Goal: Information Seeking & Learning: Compare options

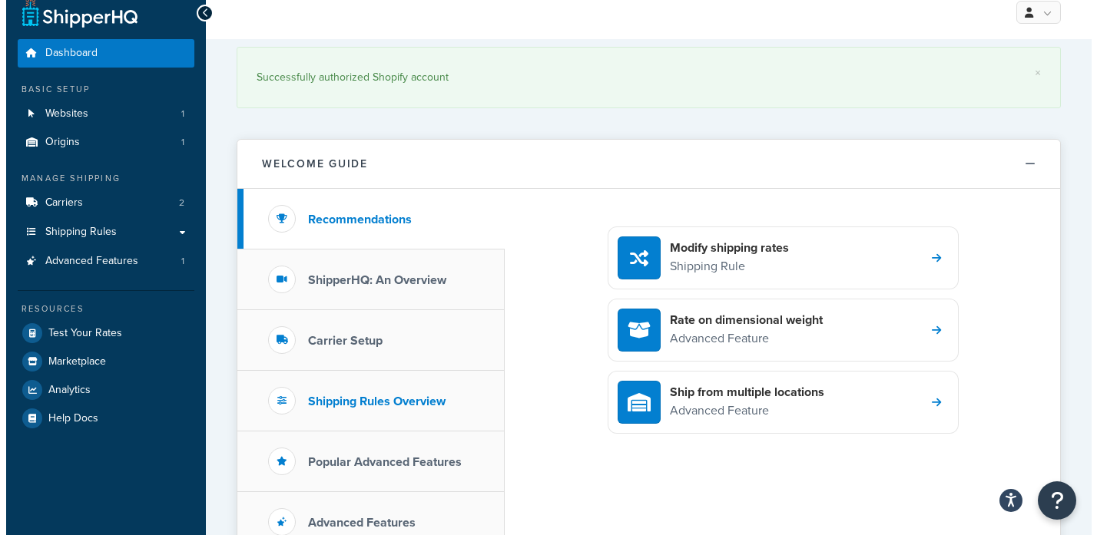
scroll to position [7, 0]
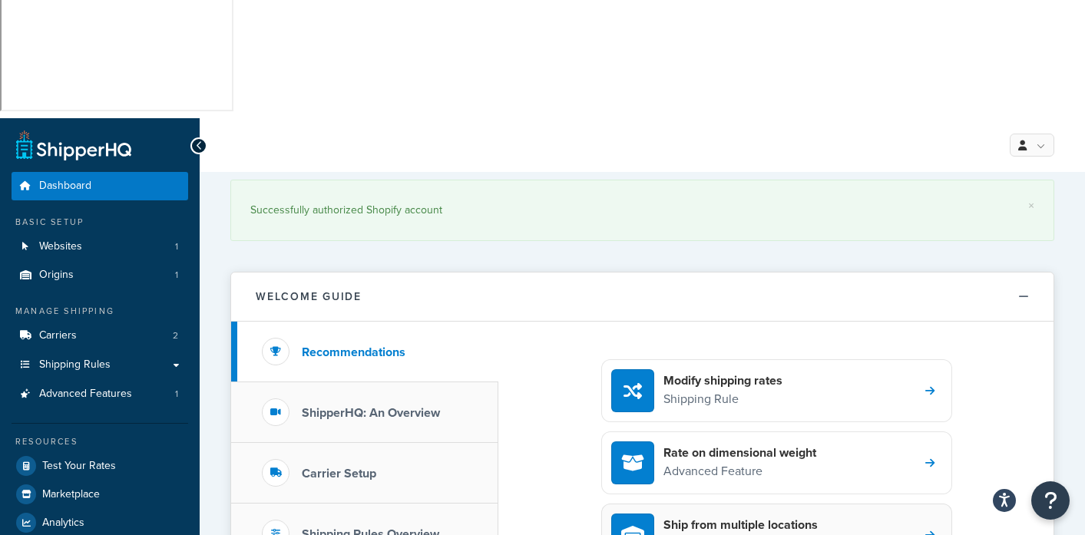
click at [740, 517] on h4 "Ship from multiple locations" at bounding box center [741, 525] width 154 height 17
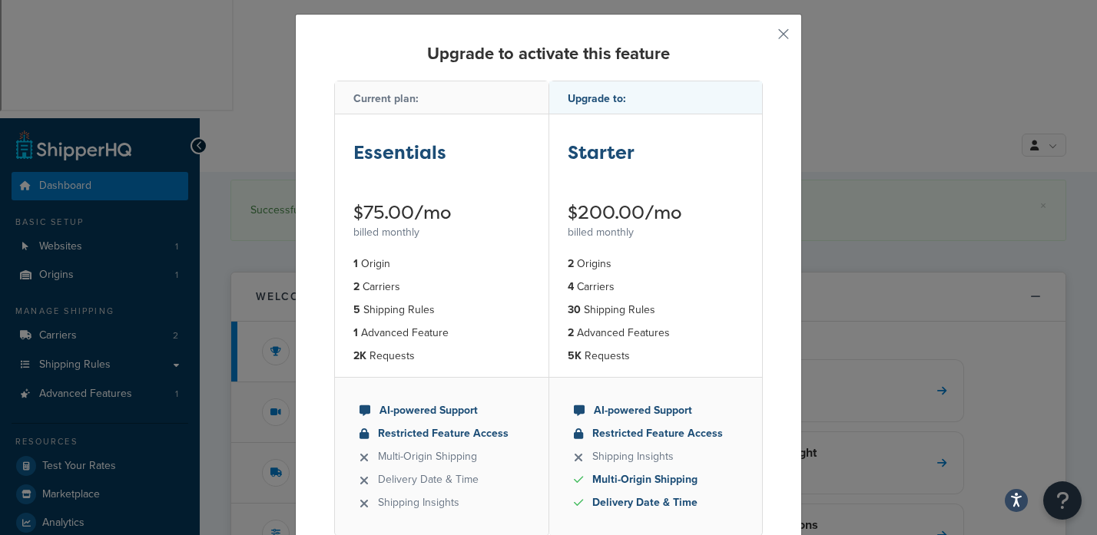
scroll to position [114, 0]
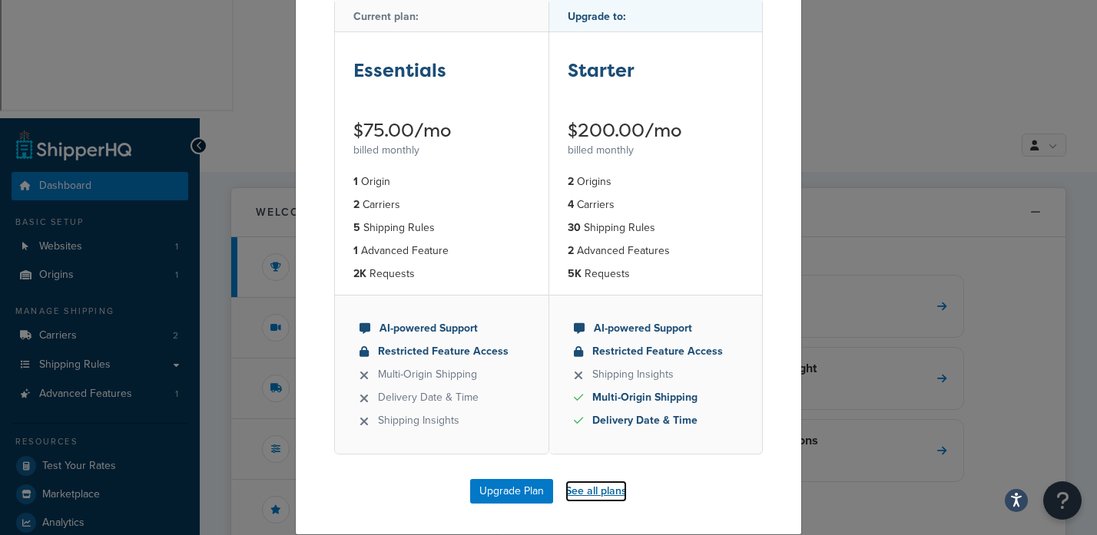
click at [591, 491] on link "See all plans" at bounding box center [595, 492] width 61 height 22
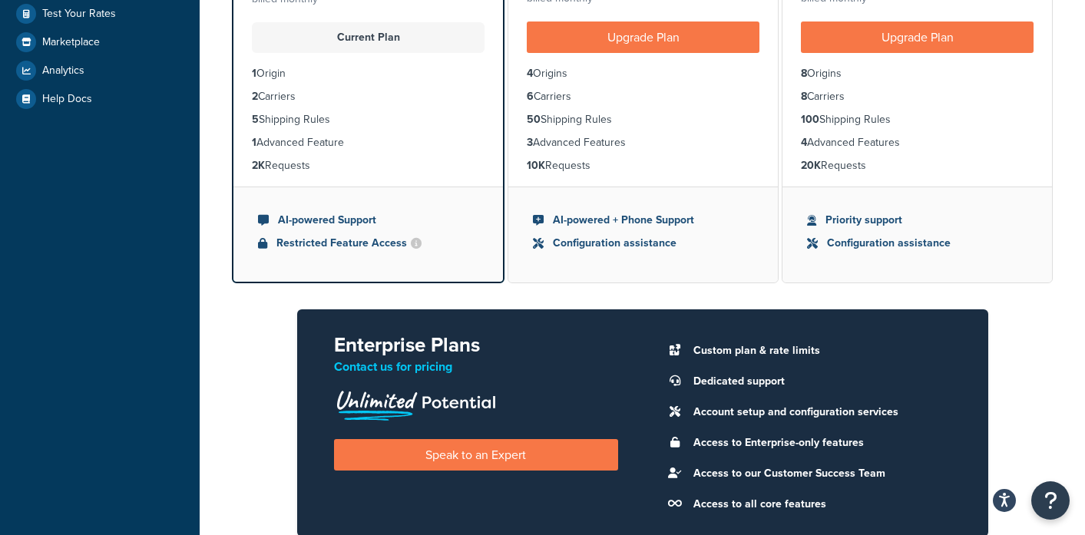
scroll to position [539, 0]
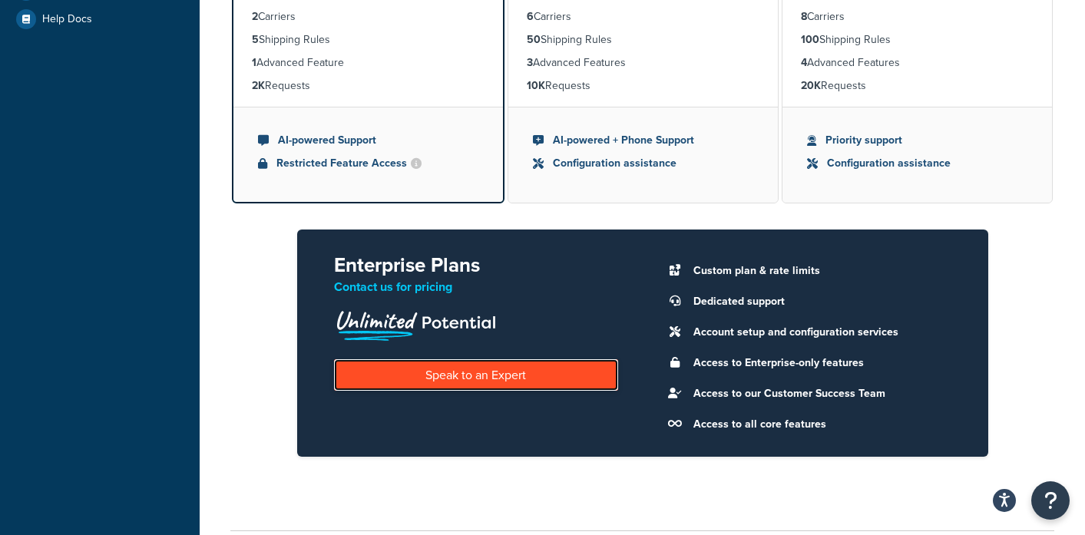
click at [465, 359] on link "Speak to an Expert" at bounding box center [476, 374] width 284 height 31
